Goal: Find specific page/section: Find specific page/section

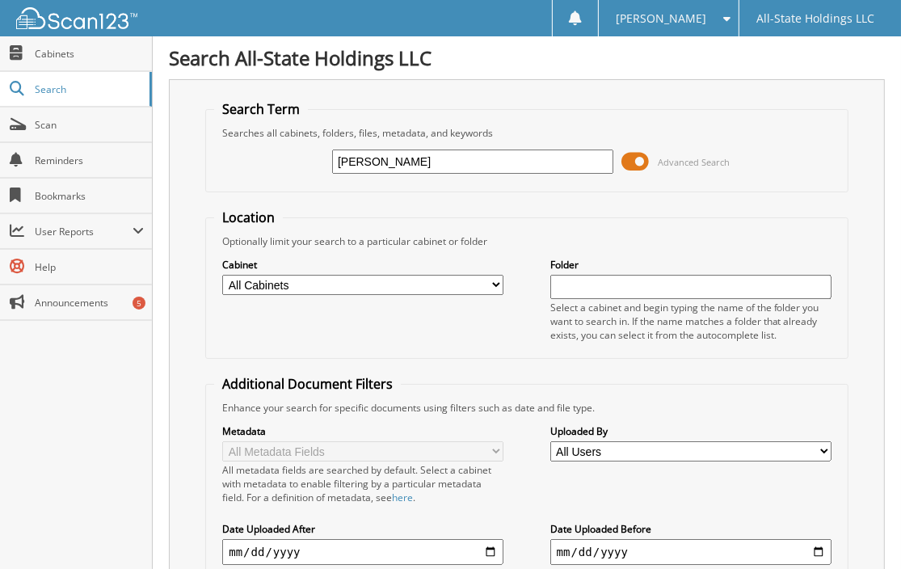
type input "JAMES TURNER"
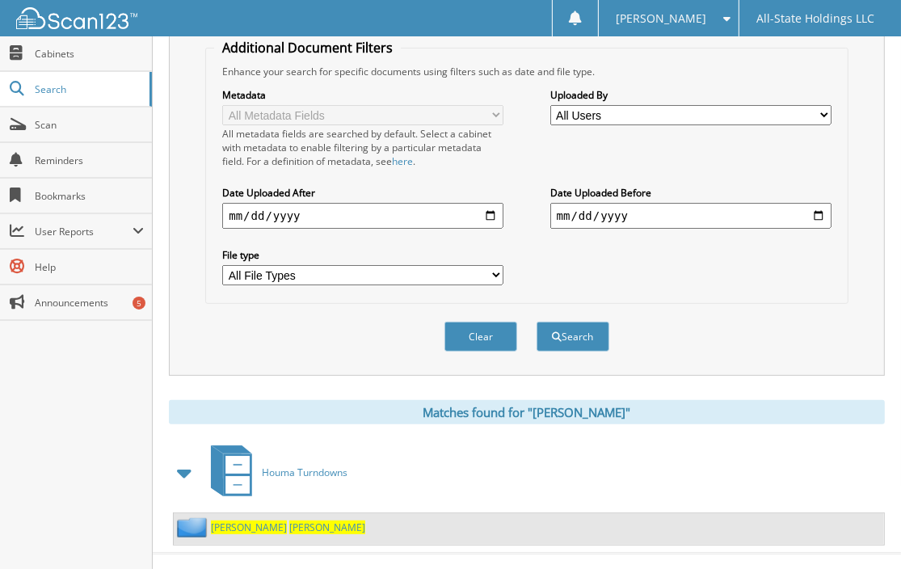
scroll to position [343, 0]
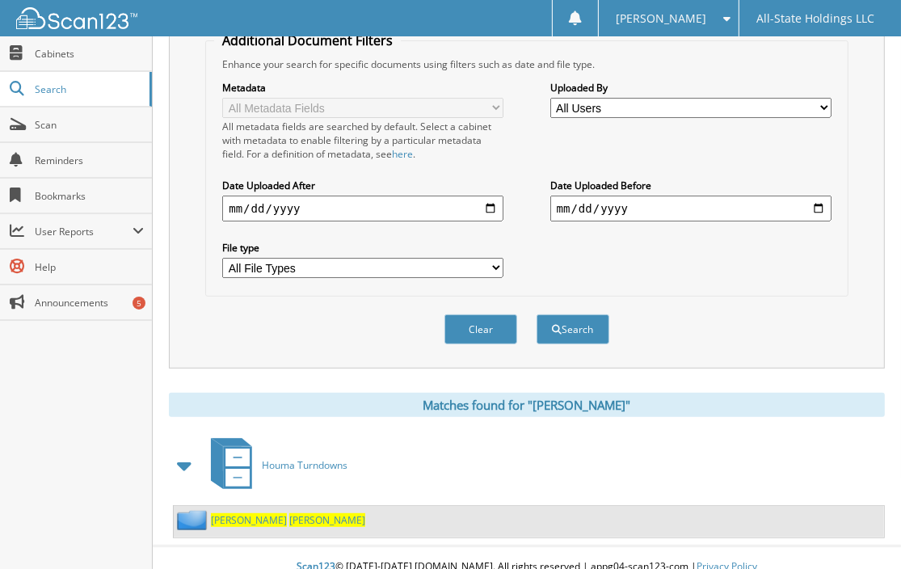
click at [239, 513] on link "JAMES TURNER" at bounding box center [288, 520] width 154 height 14
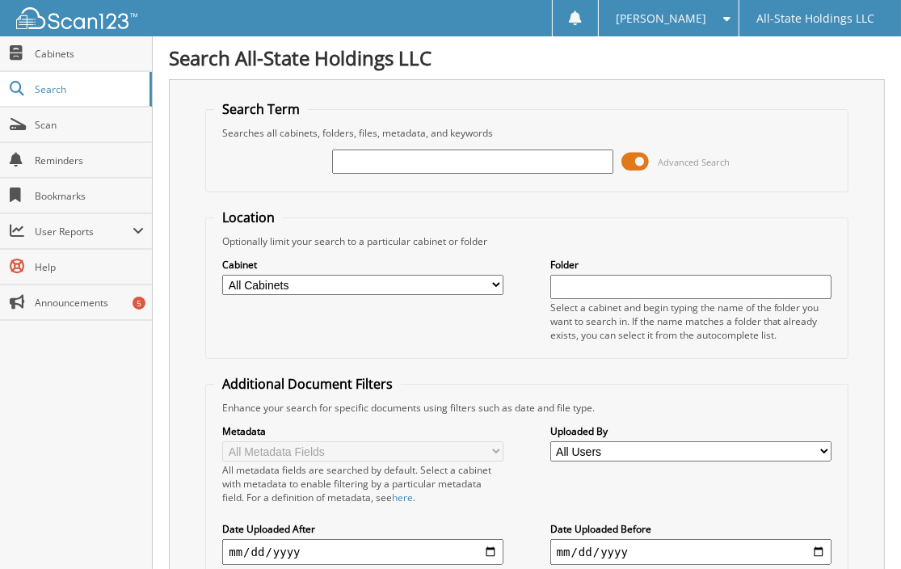
click at [372, 154] on input "text" at bounding box center [472, 162] width 281 height 24
type input "E"
type input "[PERSON_NAME]"
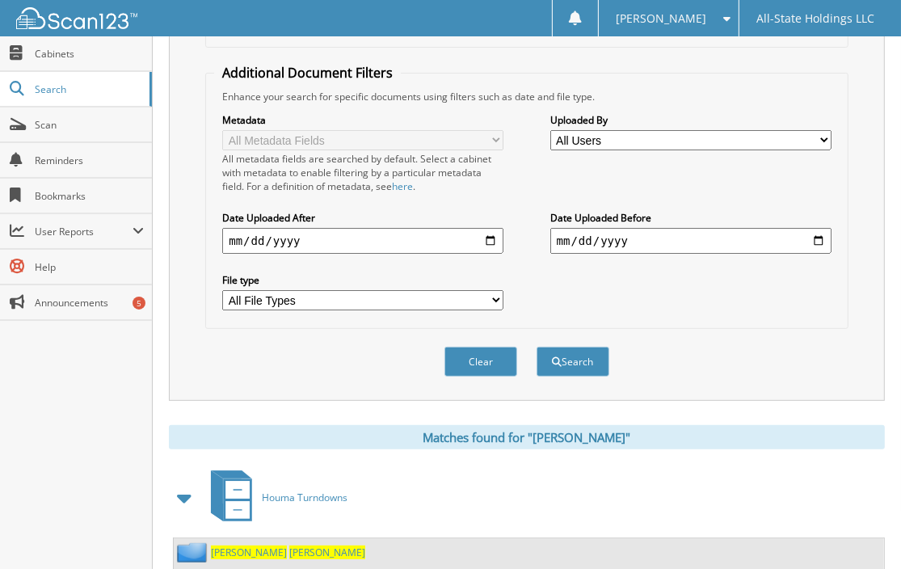
scroll to position [343, 0]
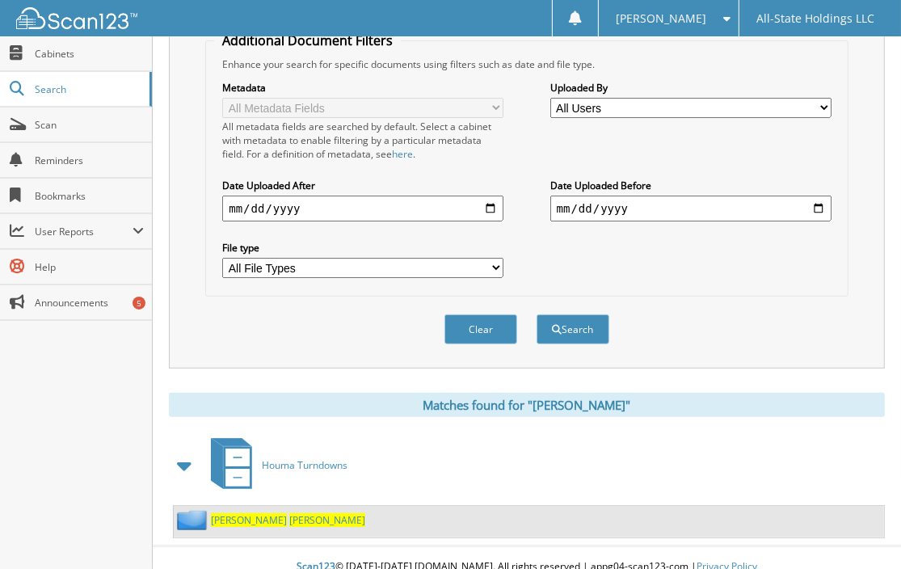
click at [244, 513] on span "[PERSON_NAME]" at bounding box center [249, 520] width 76 height 14
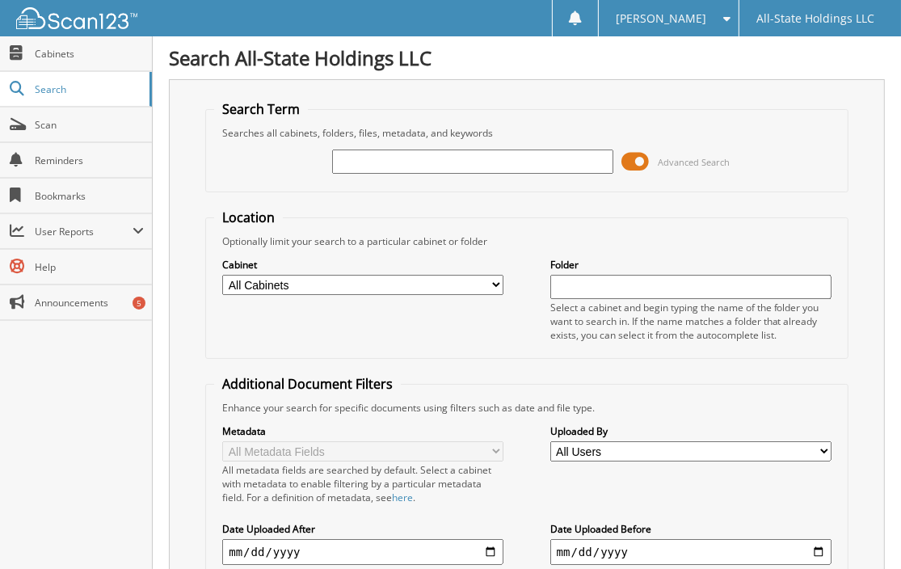
click at [394, 156] on input "text" at bounding box center [472, 162] width 281 height 24
type input "DOMINICIA FRAZIER"
drag, startPoint x: 451, startPoint y: 155, endPoint x: 246, endPoint y: 155, distance: 204.5
click at [246, 155] on div "DOMINICIA FRAZIER Advanced Search" at bounding box center [526, 162] width 625 height 44
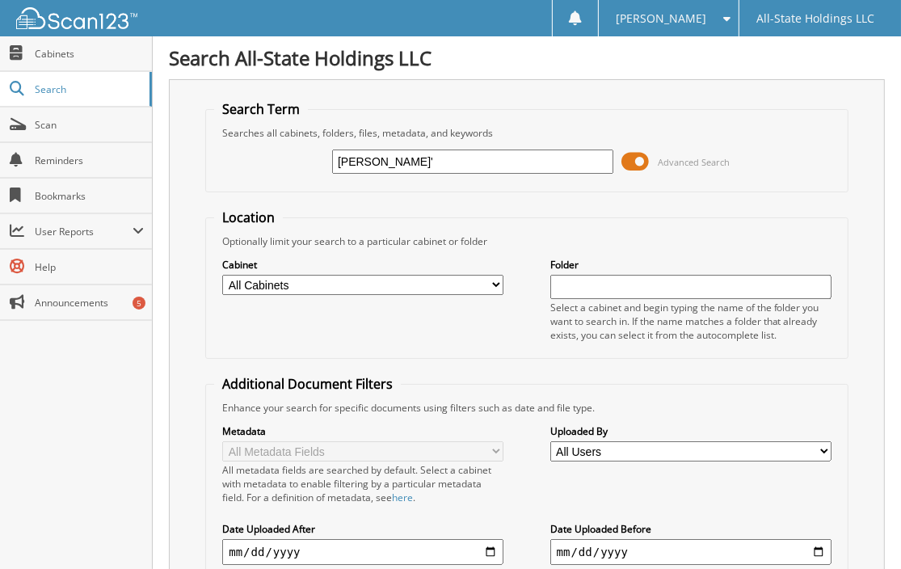
type input "DEANNA SMITH'"
click at [436, 158] on input "[PERSON_NAME]'" at bounding box center [472, 162] width 281 height 24
type input "[PERSON_NAME]"
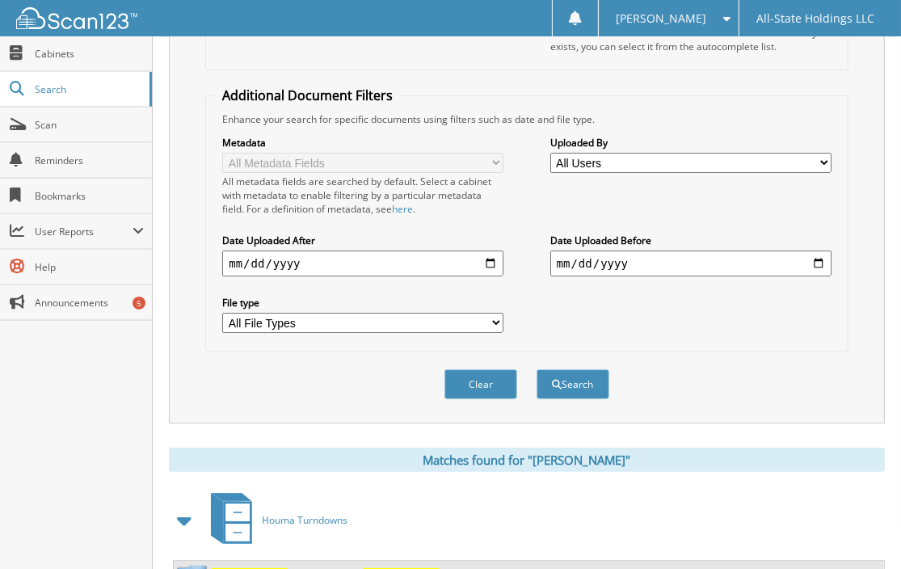
scroll to position [406, 0]
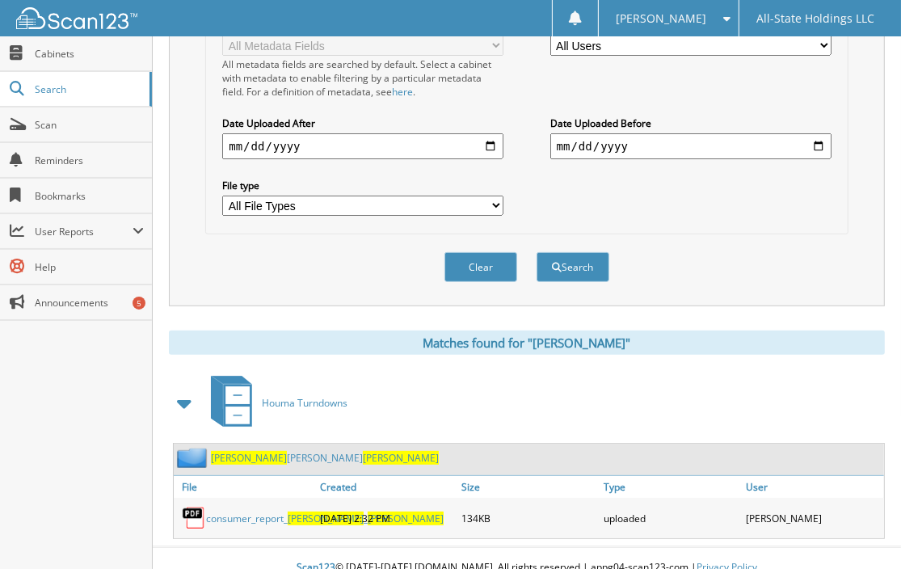
click at [246, 451] on span "[PERSON_NAME]" at bounding box center [249, 458] width 76 height 14
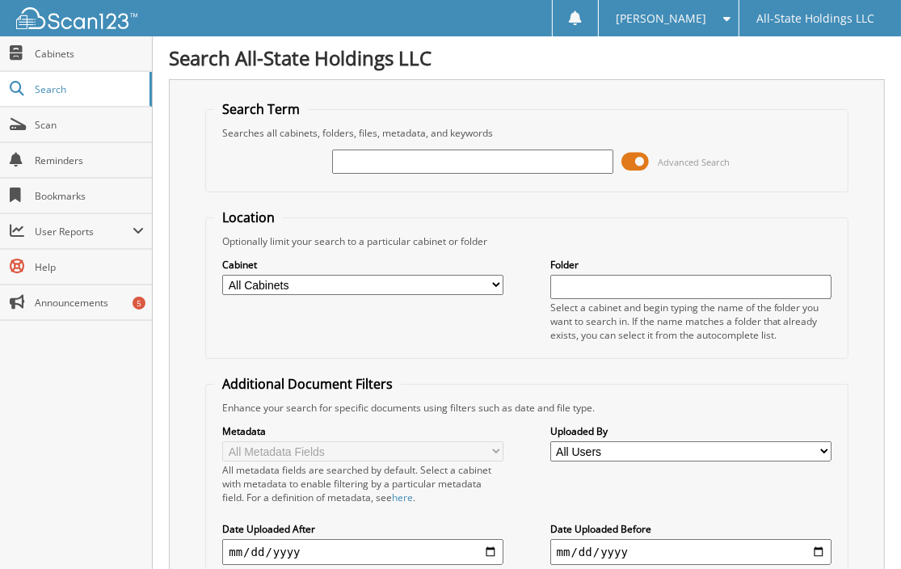
click at [169, 359] on div "Search Term Searches all cabinets, folders, files, metadata, and keywords Advan…" at bounding box center [527, 395] width 716 height 633
click at [53, 89] on span "Search" at bounding box center [88, 89] width 107 height 14
click at [381, 162] on input "text" at bounding box center [472, 162] width 281 height 24
paste input "R11586"
type input "R11586"
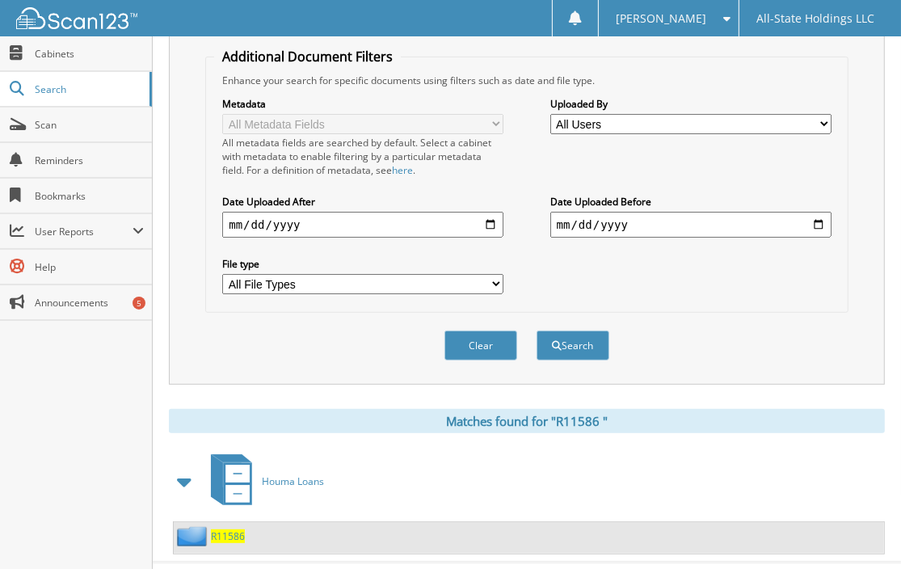
scroll to position [343, 0]
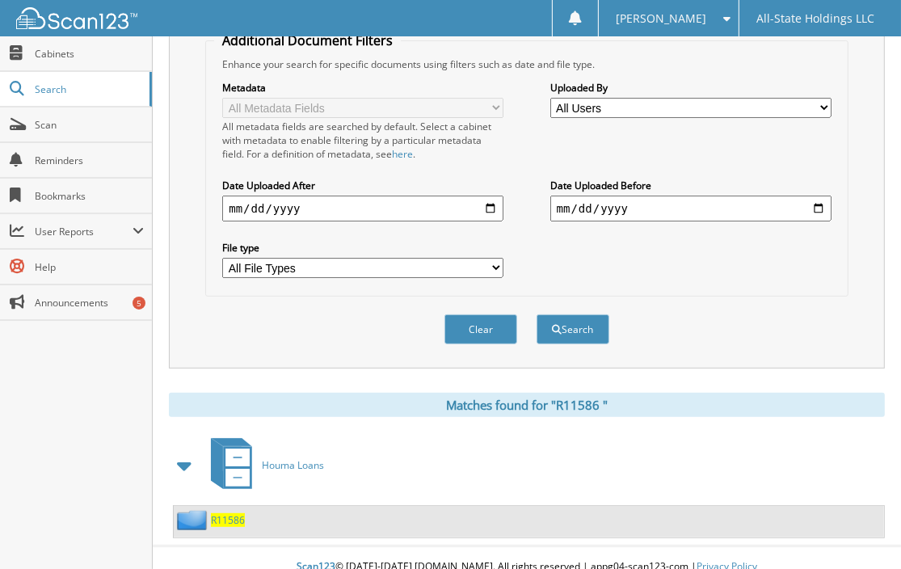
click at [232, 513] on span "R 1 1 5 8 6" at bounding box center [228, 520] width 34 height 14
